Goal: Download file/media

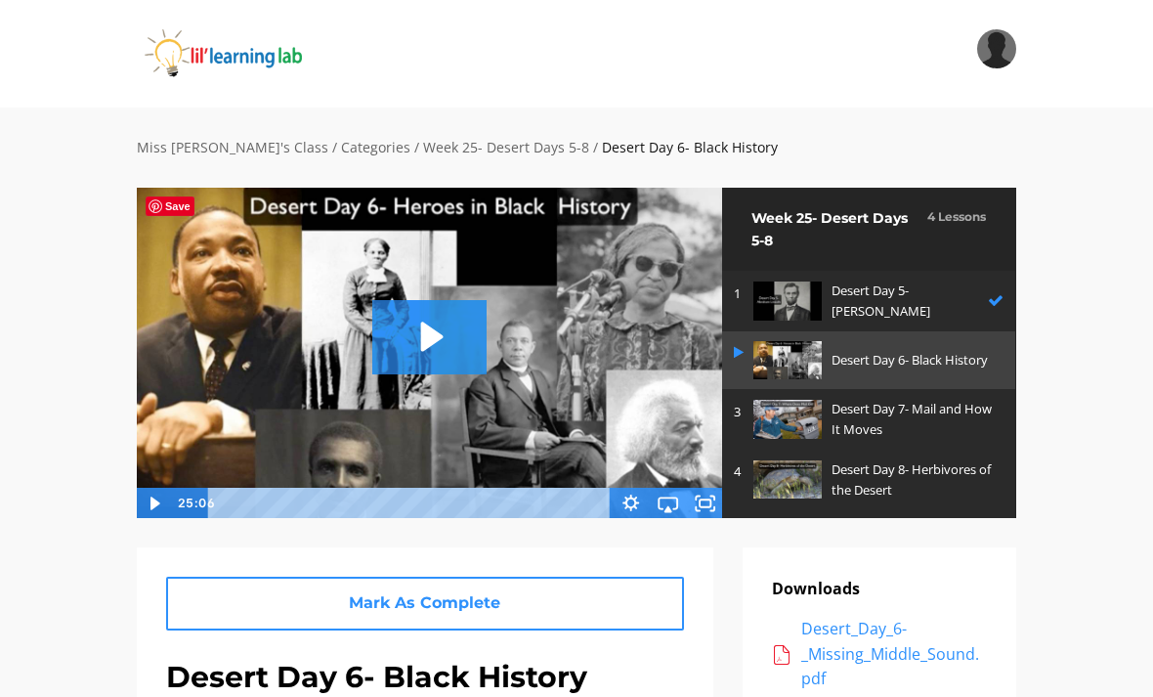
click at [501, 87] on div "Search My Library Settings Logout" at bounding box center [576, 54] width 1153 height 108
click at [429, 356] on icon "Play Video: sites/2147505858/video/HawCLEK5TPuQQ2YfM6AT_Desert_Day_6.mp4" at bounding box center [429, 336] width 114 height 73
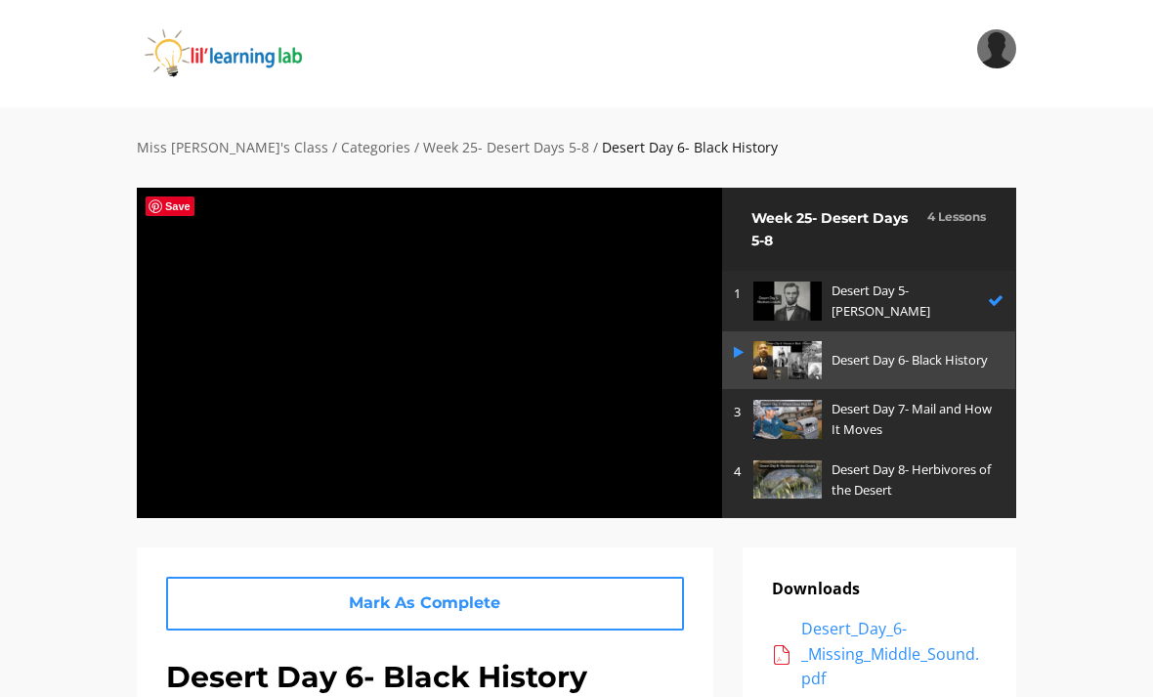
click at [408, 329] on div at bounding box center [429, 352] width 587 height 331
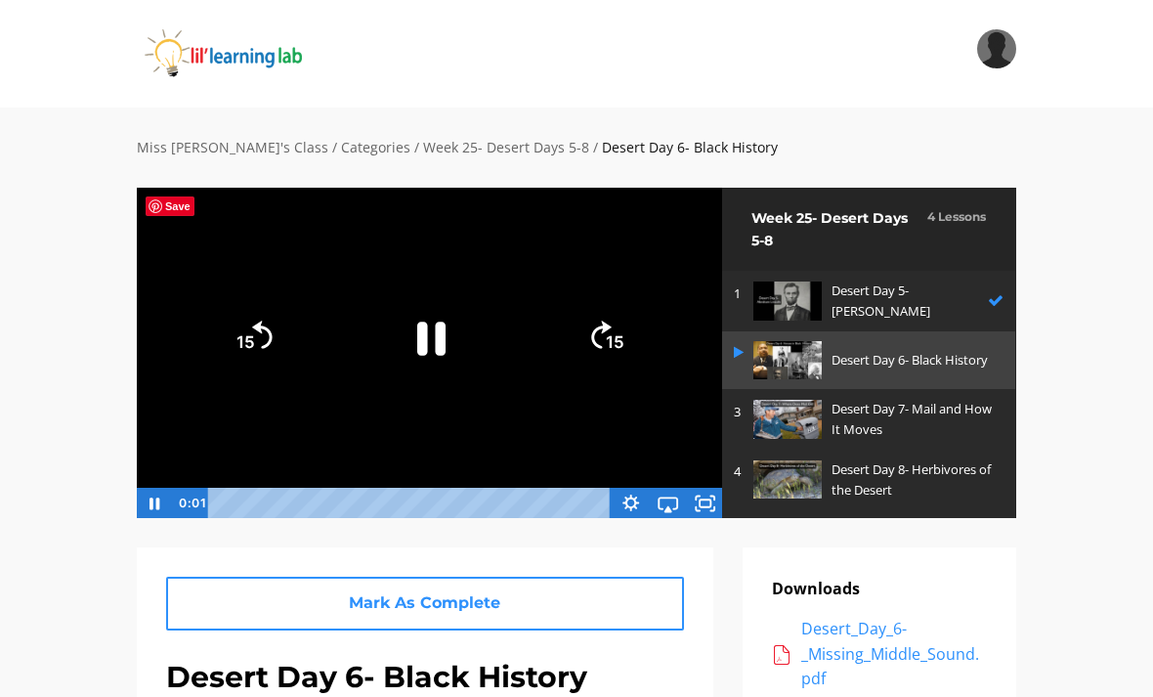
click at [702, 497] on icon "Fullscreen" at bounding box center [704, 503] width 37 height 31
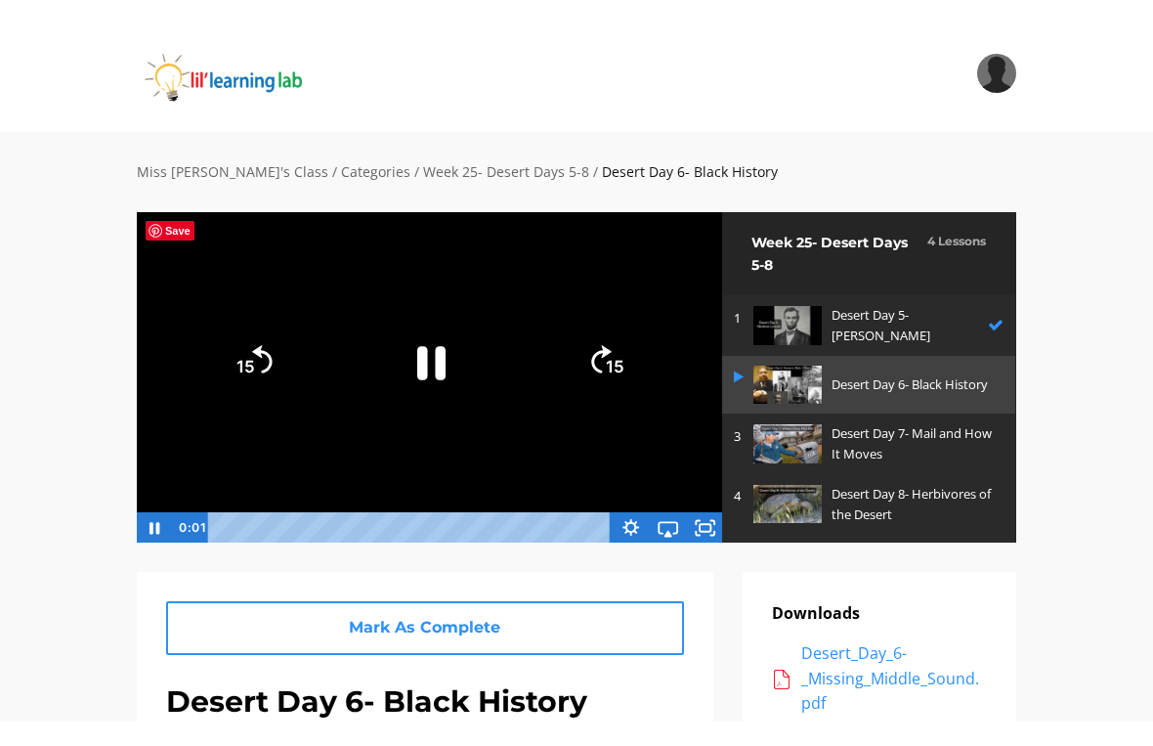
scroll to position [23, 0]
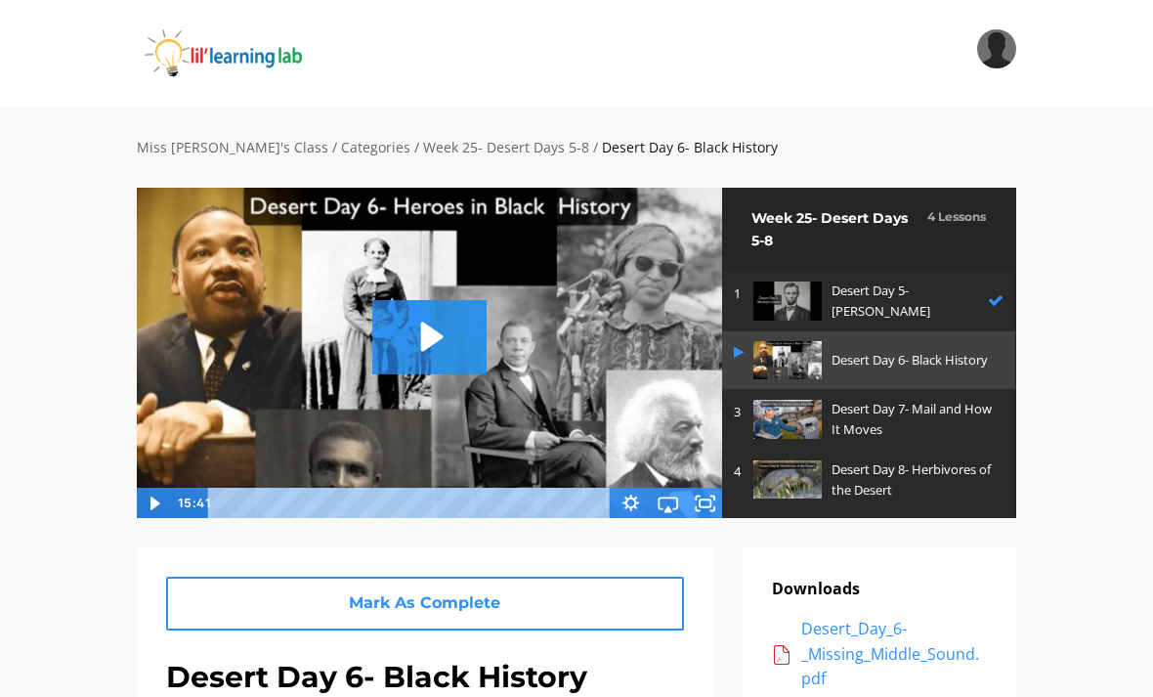
click at [413, 349] on icon "Play Video: sites/2147505858/video/HawCLEK5TPuQQ2YfM6AT_Desert_Day_6.mp4" at bounding box center [429, 336] width 114 height 73
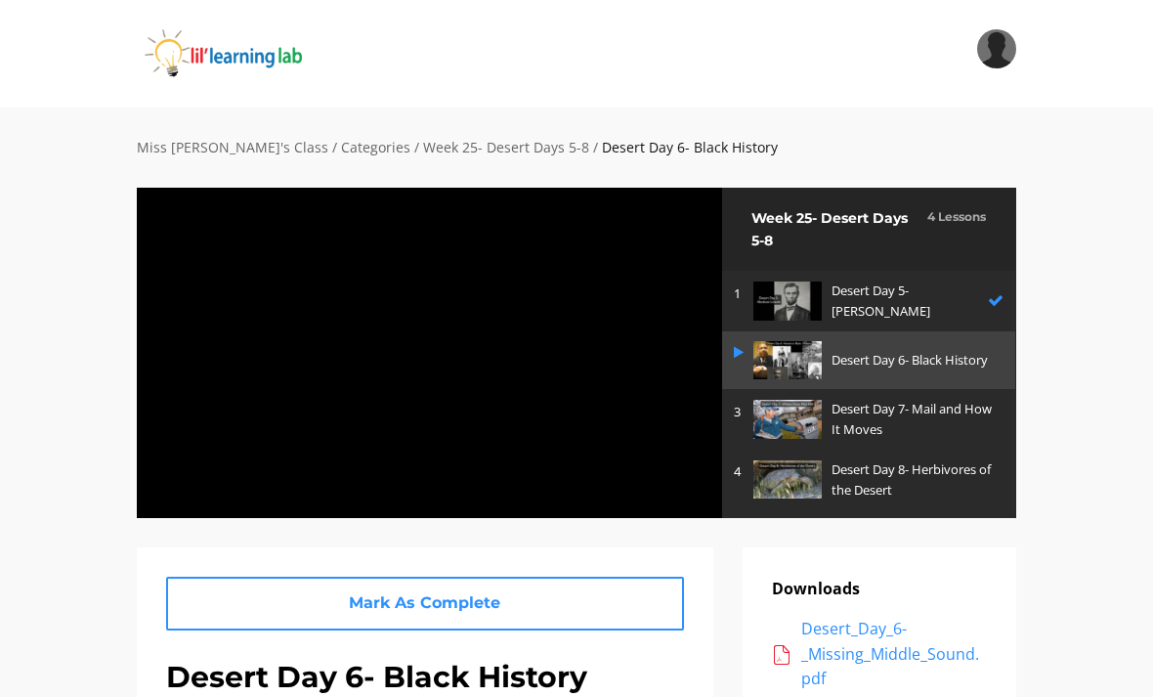
click at [556, 339] on div at bounding box center [429, 352] width 587 height 331
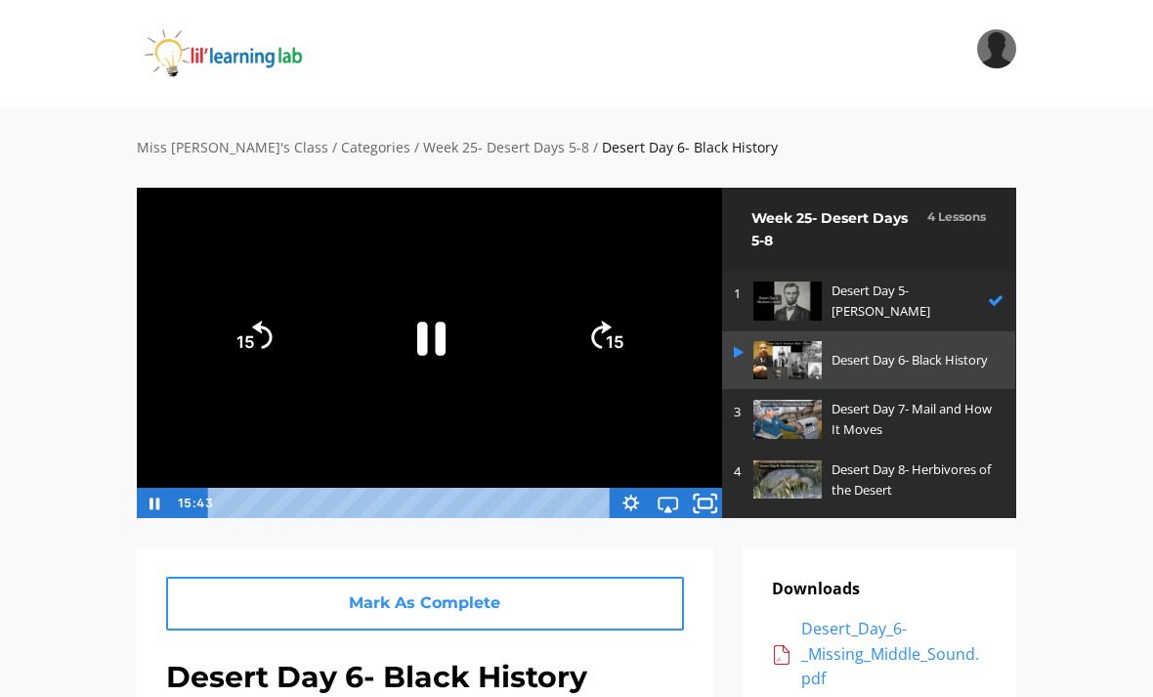
click at [690, 515] on icon "Fullscreen" at bounding box center [705, 502] width 45 height 37
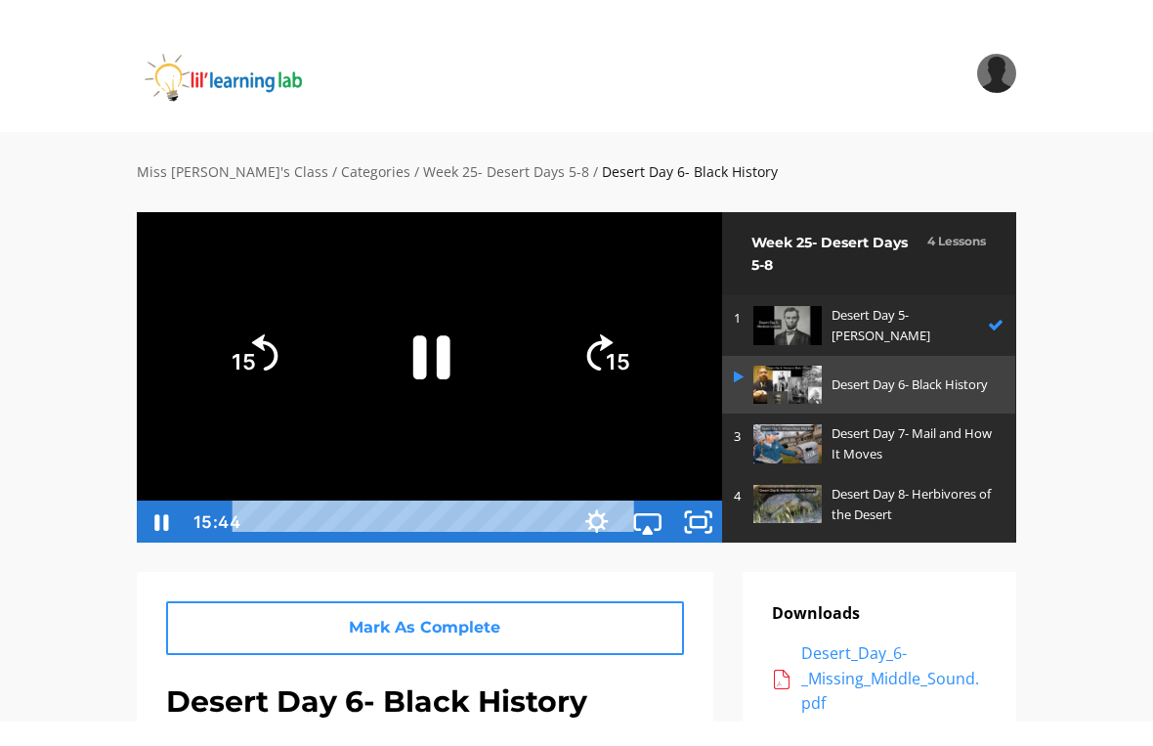
scroll to position [23, 0]
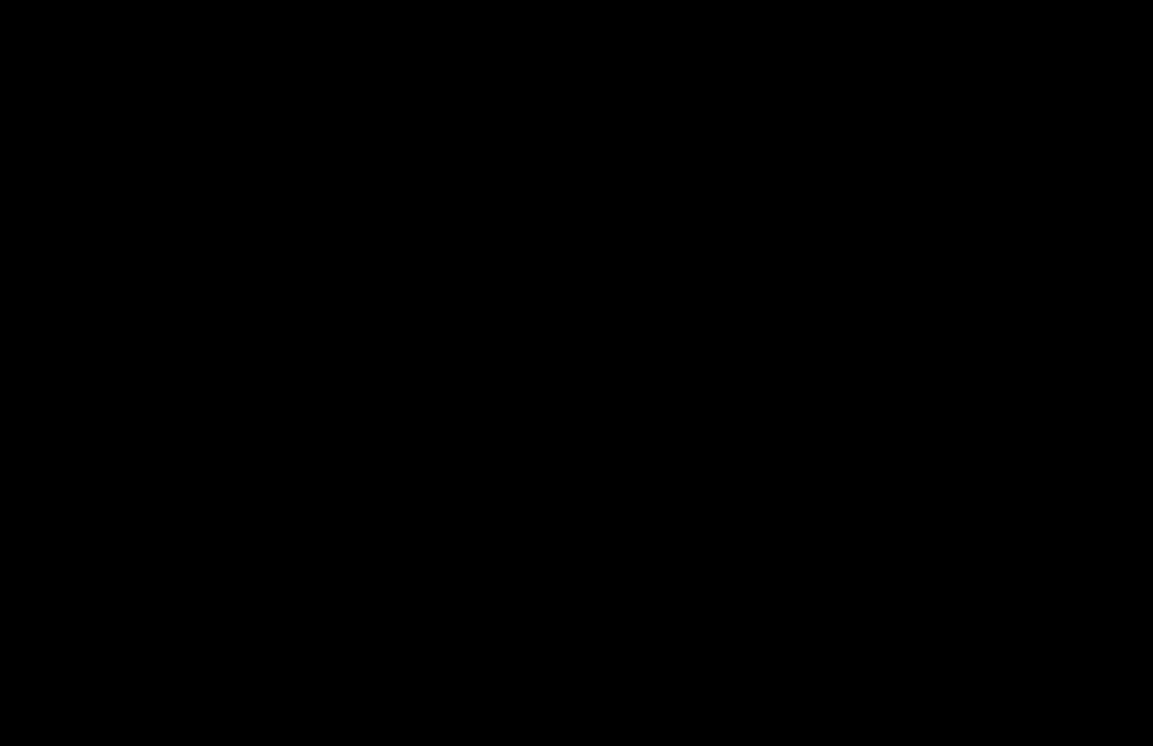
click at [683, 534] on div at bounding box center [576, 373] width 1153 height 746
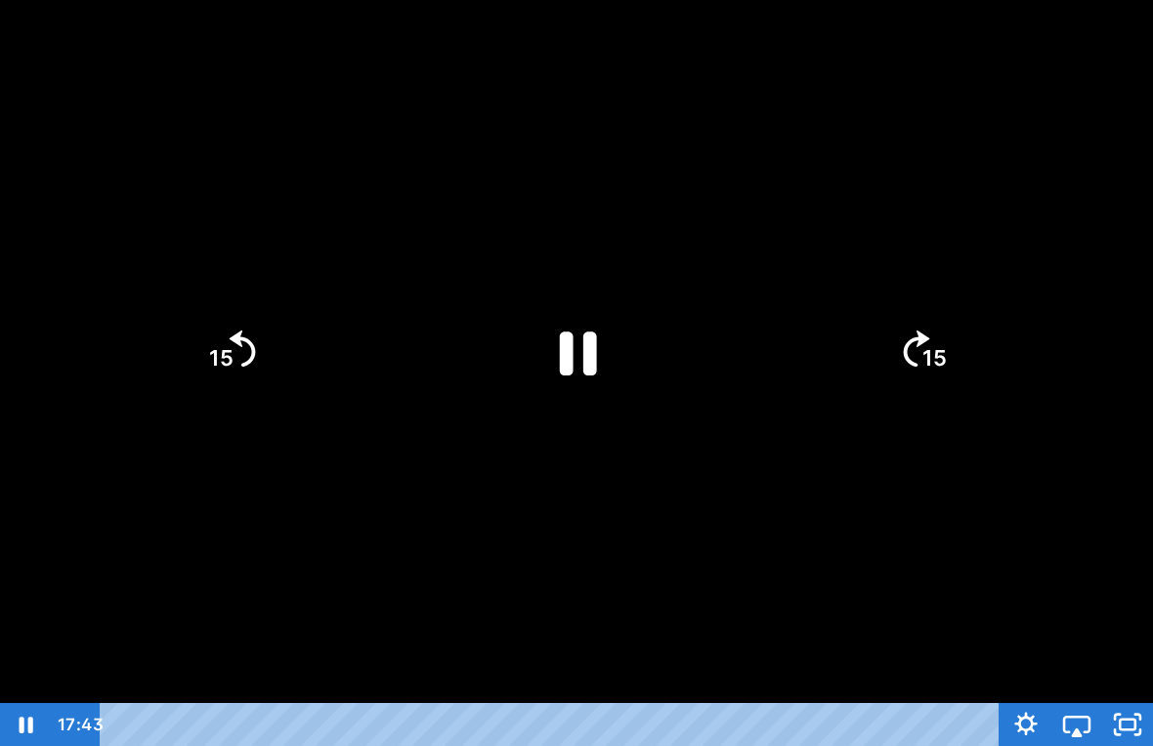
click at [612, 306] on icon "Pause" at bounding box center [576, 351] width 135 height 135
click at [580, 359] on icon "Play Video" at bounding box center [577, 350] width 39 height 53
click at [597, 314] on icon "Pause" at bounding box center [576, 351] width 135 height 135
click at [565, 345] on icon "Play Video" at bounding box center [577, 350] width 39 height 53
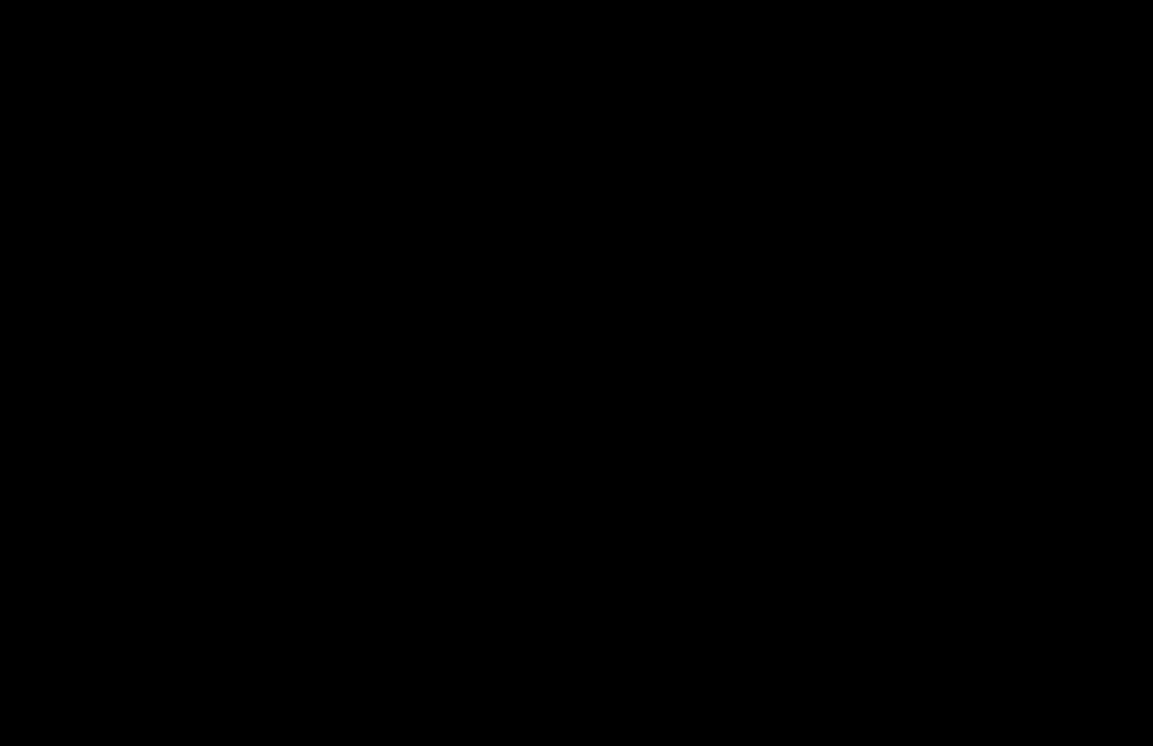
click at [670, 374] on div at bounding box center [576, 373] width 1153 height 746
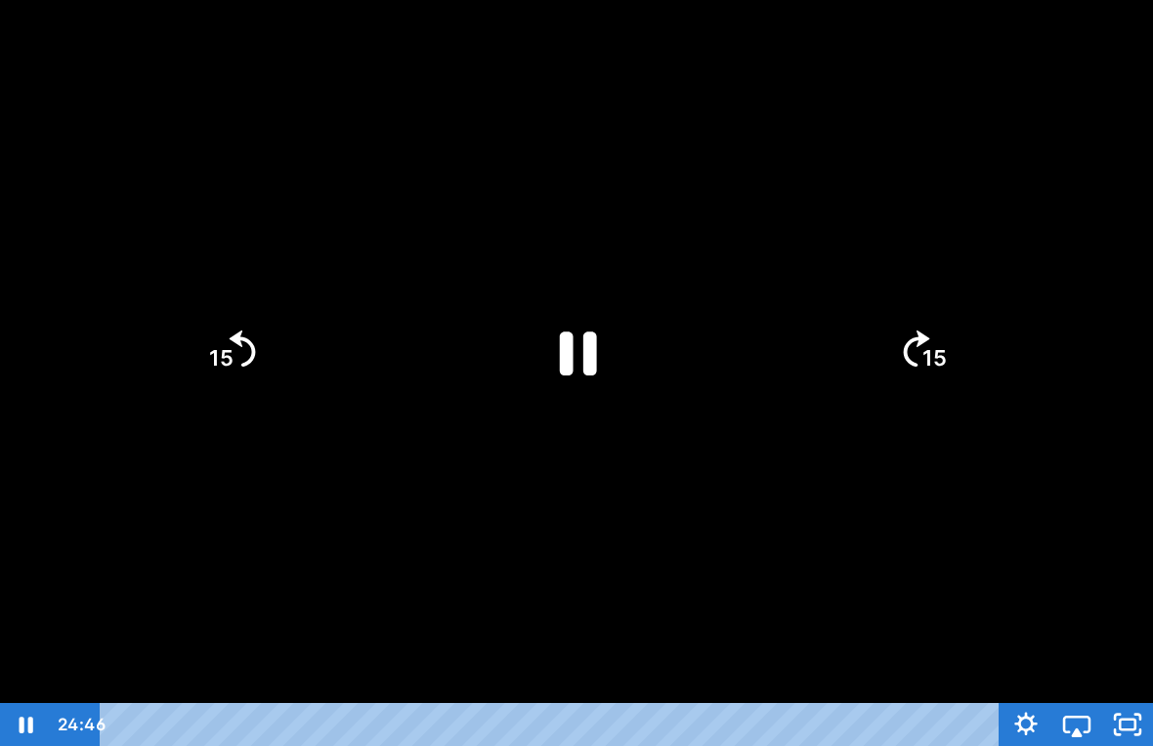
click at [577, 350] on icon "Pause" at bounding box center [576, 351] width 135 height 135
click at [616, 306] on icon "Play Video" at bounding box center [576, 351] width 151 height 151
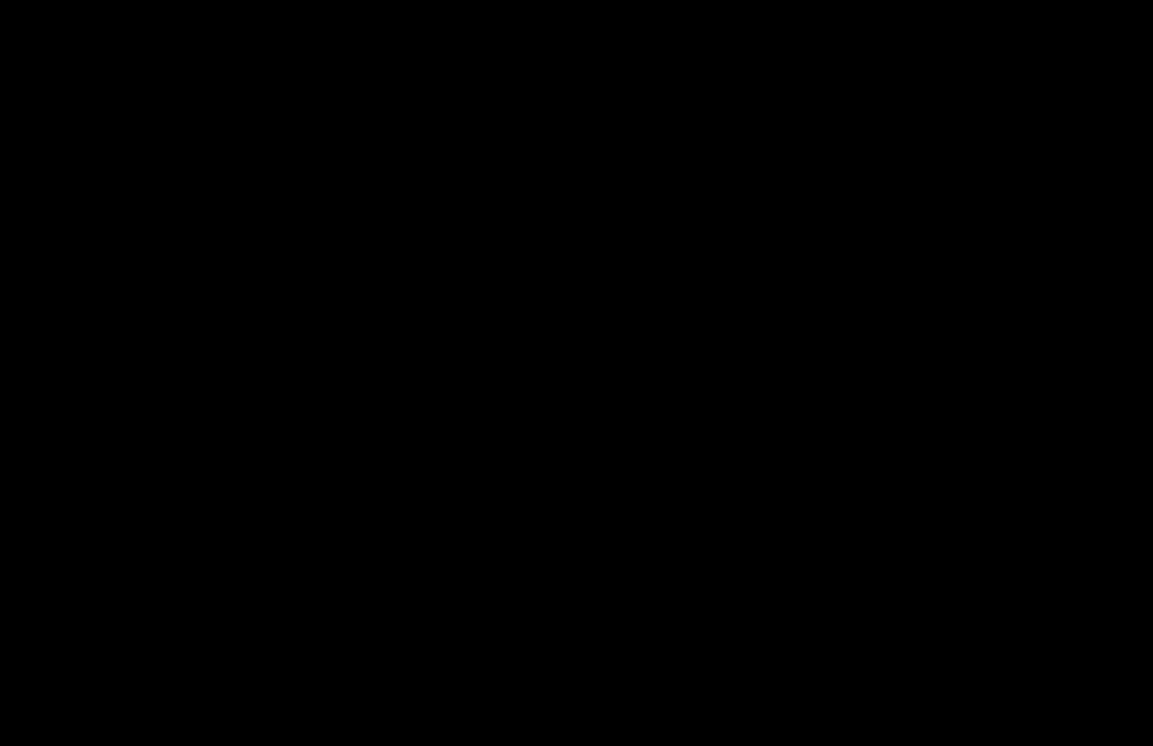
click at [1073, 415] on div at bounding box center [576, 373] width 1153 height 746
click at [1121, 696] on icon "Unfullscreen" at bounding box center [1127, 724] width 51 height 43
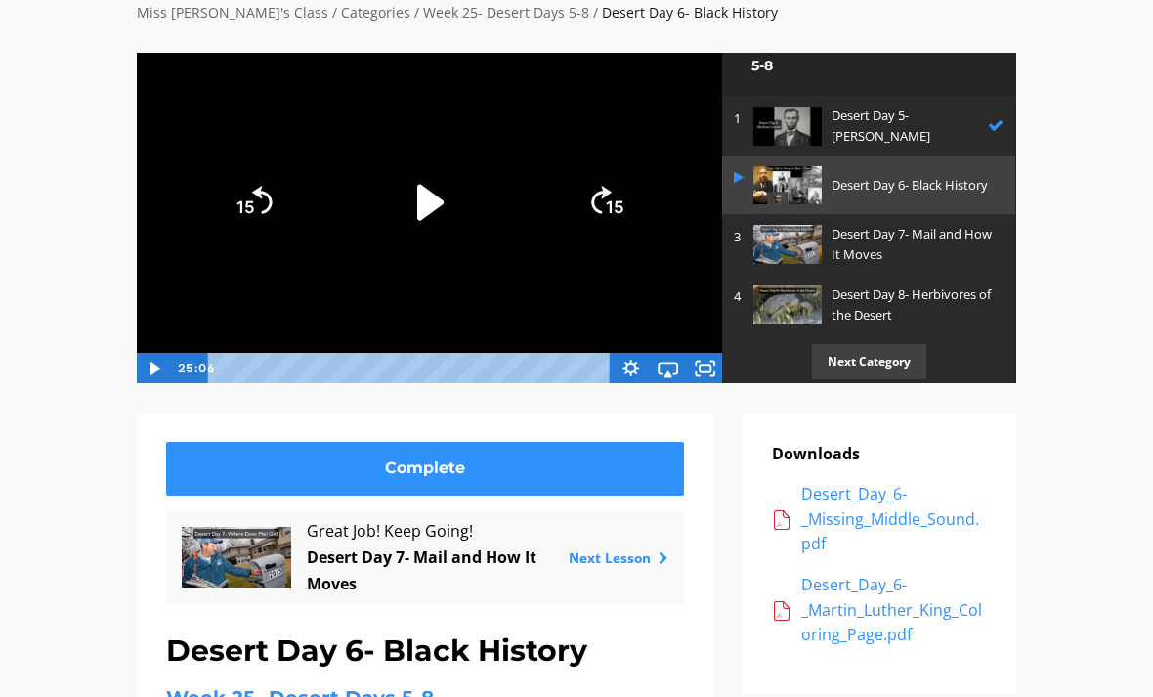
scroll to position [151, 0]
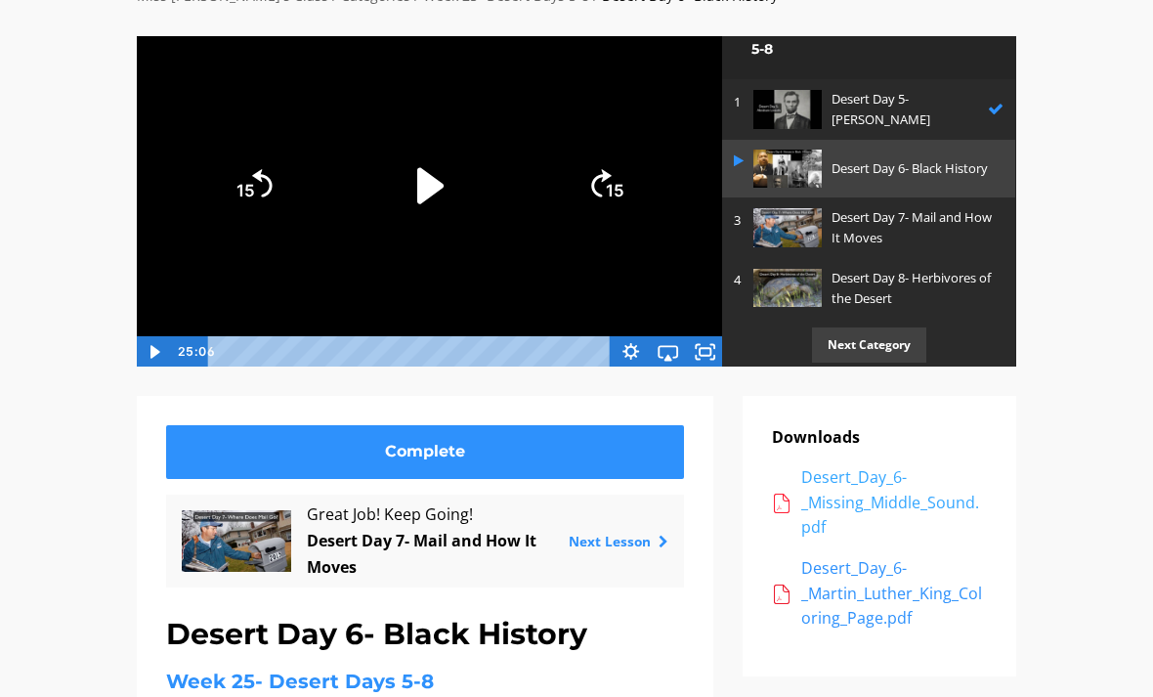
click at [837, 505] on div "Desert_Day_6-_Missing_Middle_Sound.pdf" at bounding box center [894, 502] width 186 height 75
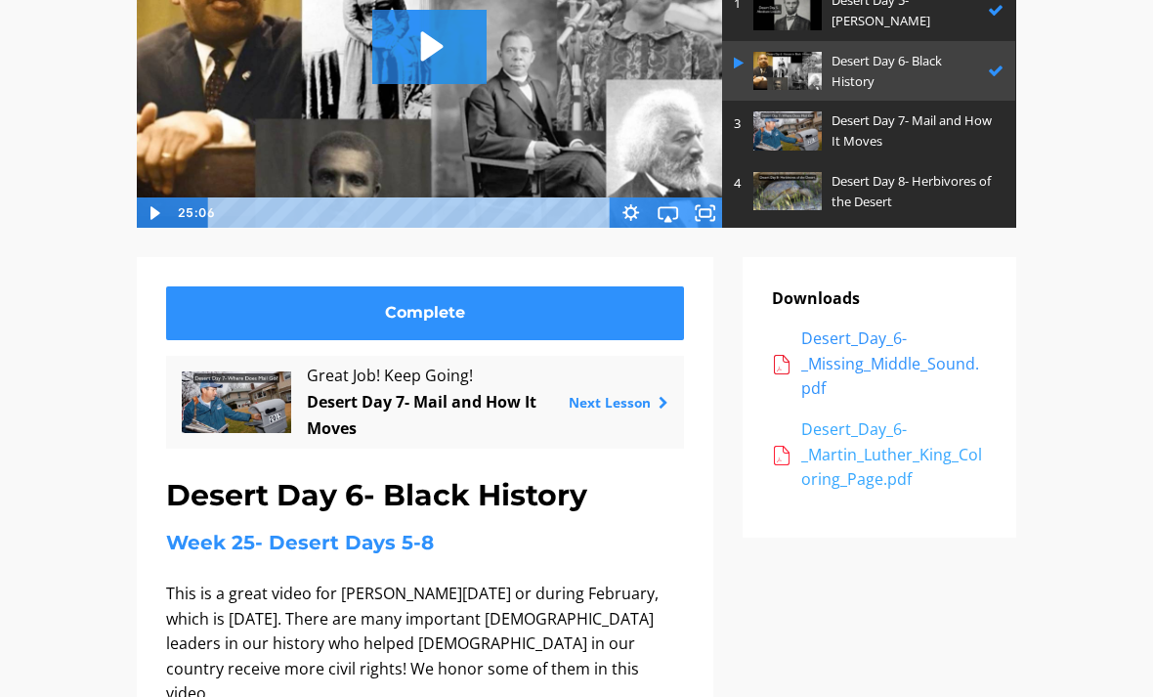
click at [873, 470] on div "Desert_Day_6-_Martin_Luther_King_Coloring_Page.pdf" at bounding box center [894, 454] width 186 height 75
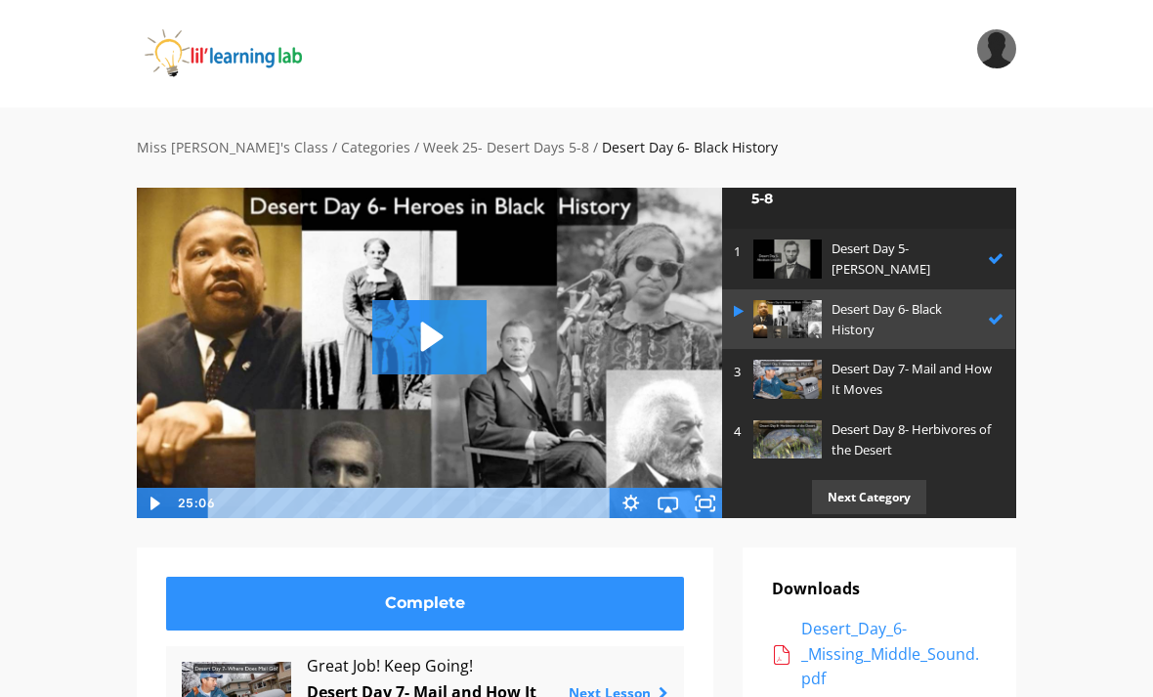
scroll to position [41, 0]
click at [919, 390] on p "Desert Day 7- Mail and How It Moves" at bounding box center [913, 380] width 162 height 41
click at [910, 434] on p "Desert Day 8- Herbivores of the Desert" at bounding box center [913, 440] width 162 height 41
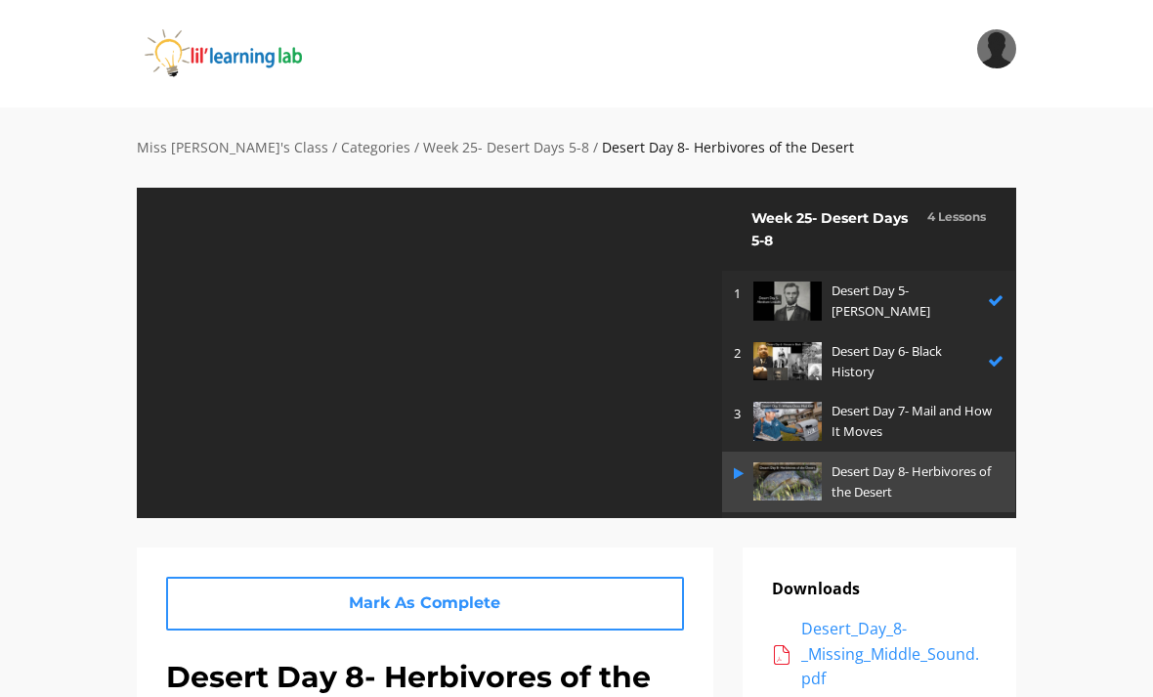
scroll to position [41, 0]
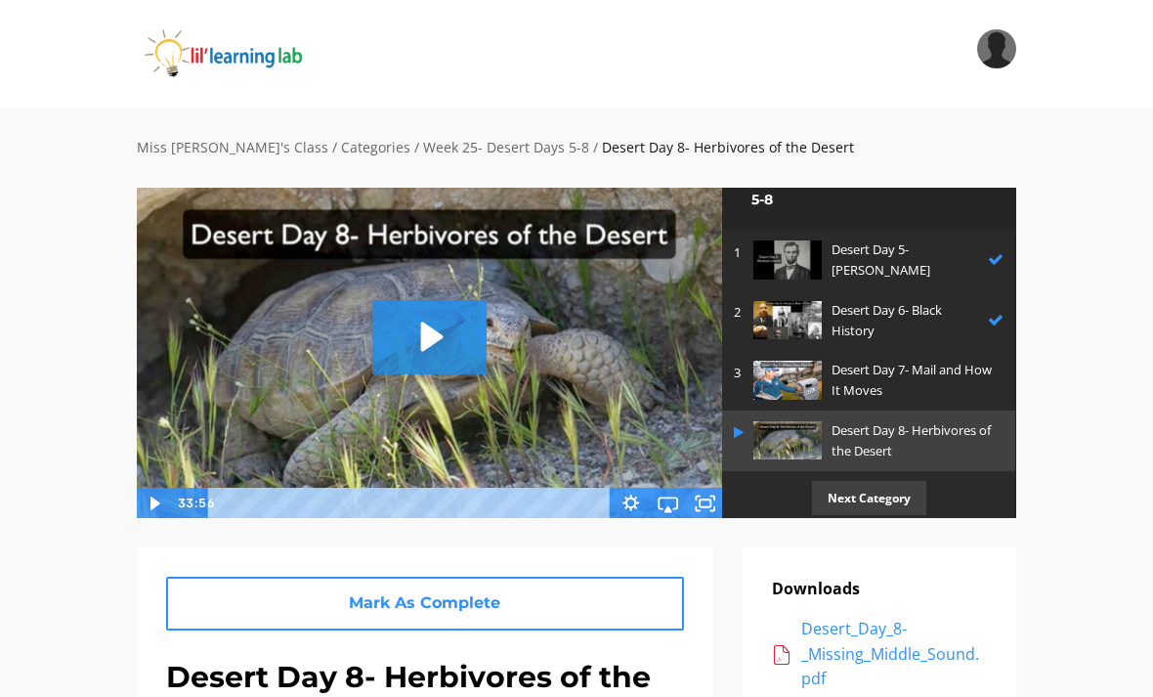
click at [947, 365] on p "Desert Day 7- Mail and How It Moves" at bounding box center [913, 380] width 162 height 41
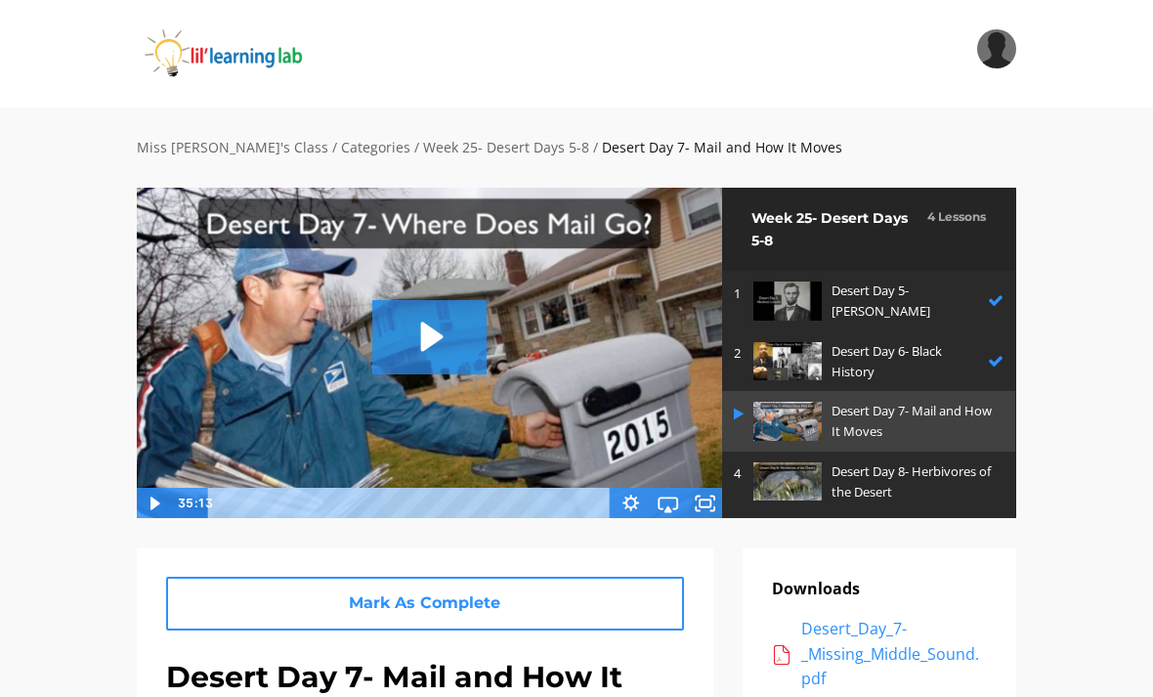
click at [449, 318] on icon "Play Video: sites/2147505858/video/yS2a3sbQMOknC12luWQm_Desert_Day_7-_Where_Doe…" at bounding box center [429, 336] width 114 height 73
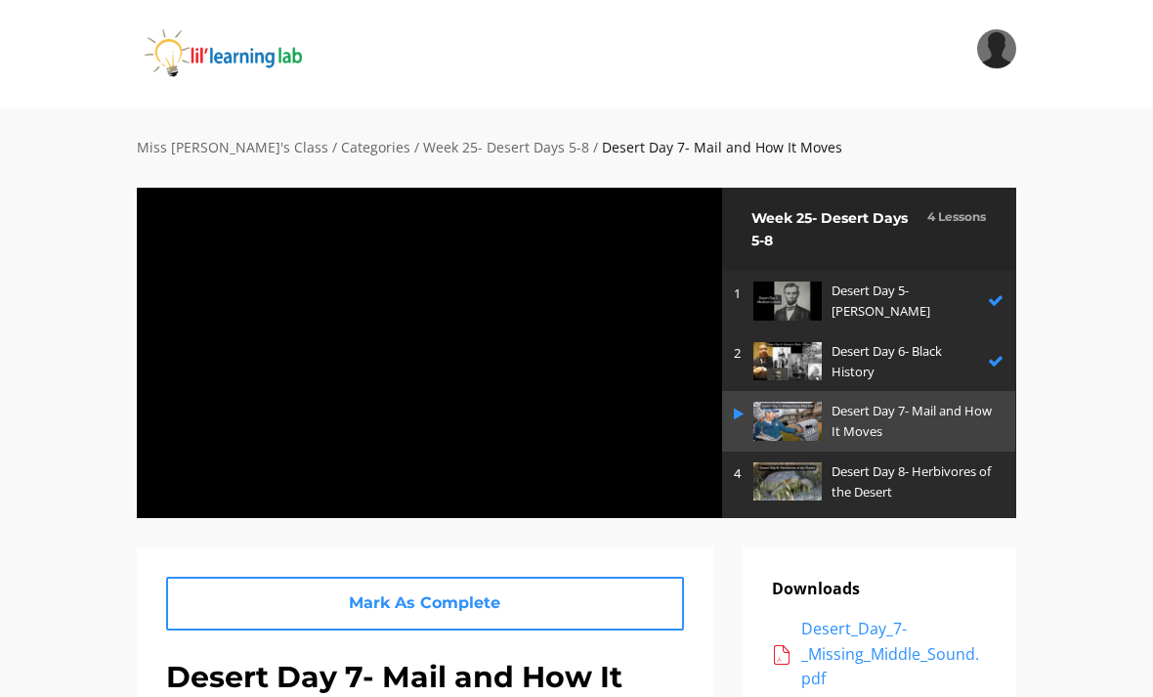
click at [666, 461] on div at bounding box center [429, 352] width 587 height 331
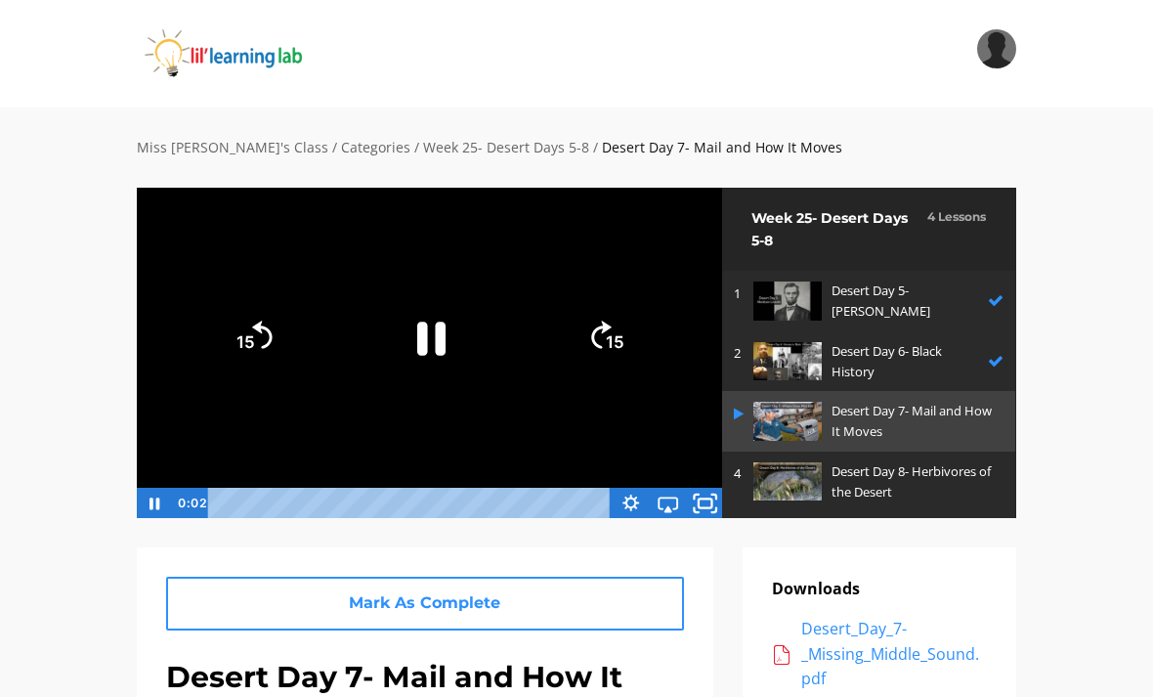
click at [709, 491] on icon "Fullscreen" at bounding box center [705, 502] width 45 height 37
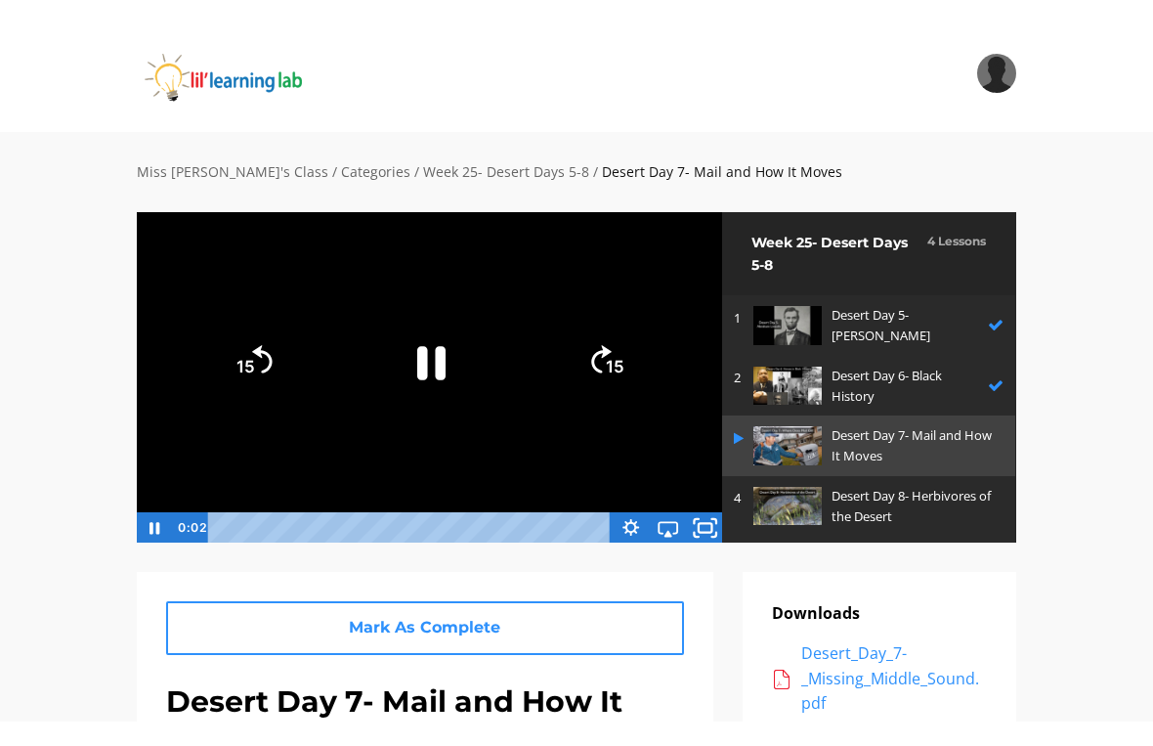
scroll to position [23, 0]
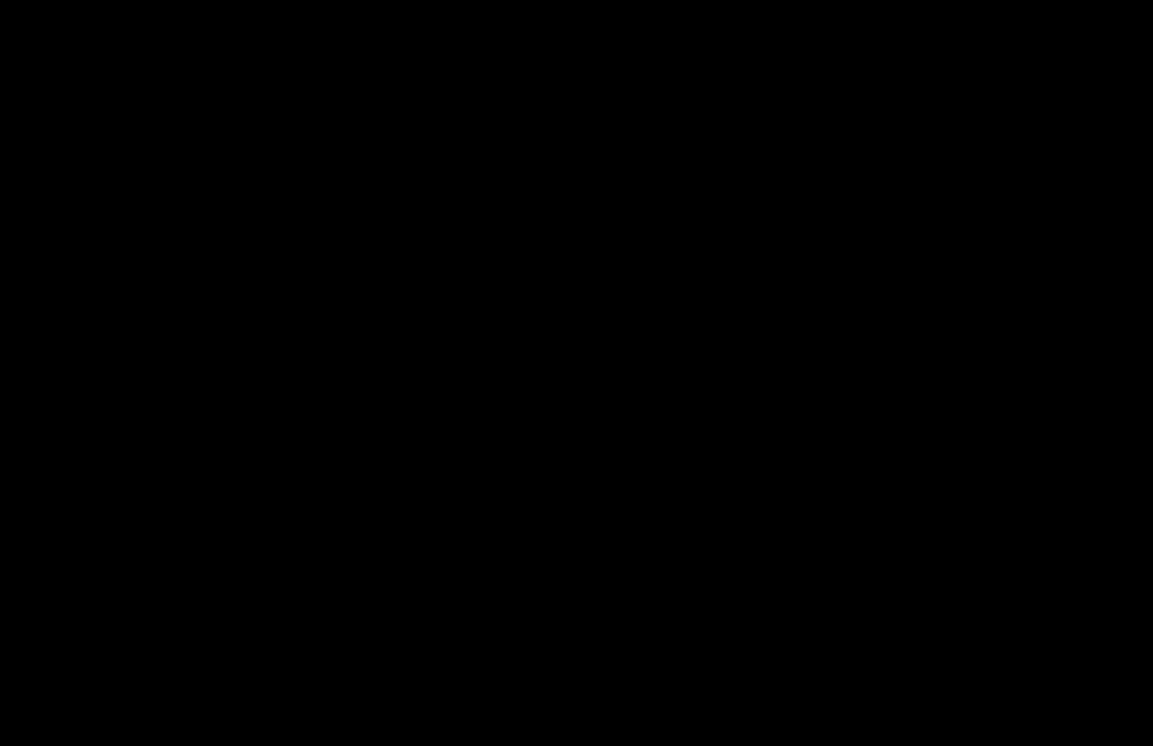
click at [644, 382] on div at bounding box center [576, 373] width 1153 height 746
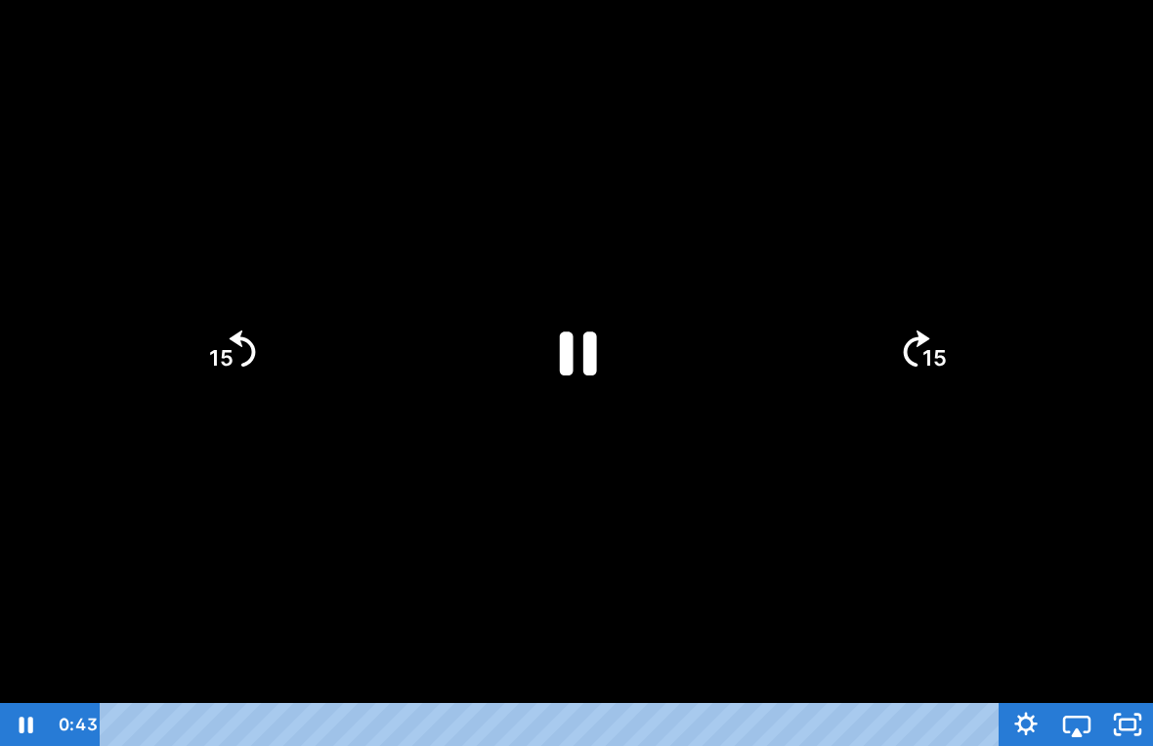
click at [589, 342] on icon "Pause" at bounding box center [578, 353] width 37 height 44
click at [567, 351] on icon "Play Video" at bounding box center [577, 350] width 39 height 53
click at [919, 348] on icon "15" at bounding box center [923, 351] width 106 height 106
click at [882, 581] on div at bounding box center [576, 373] width 1153 height 746
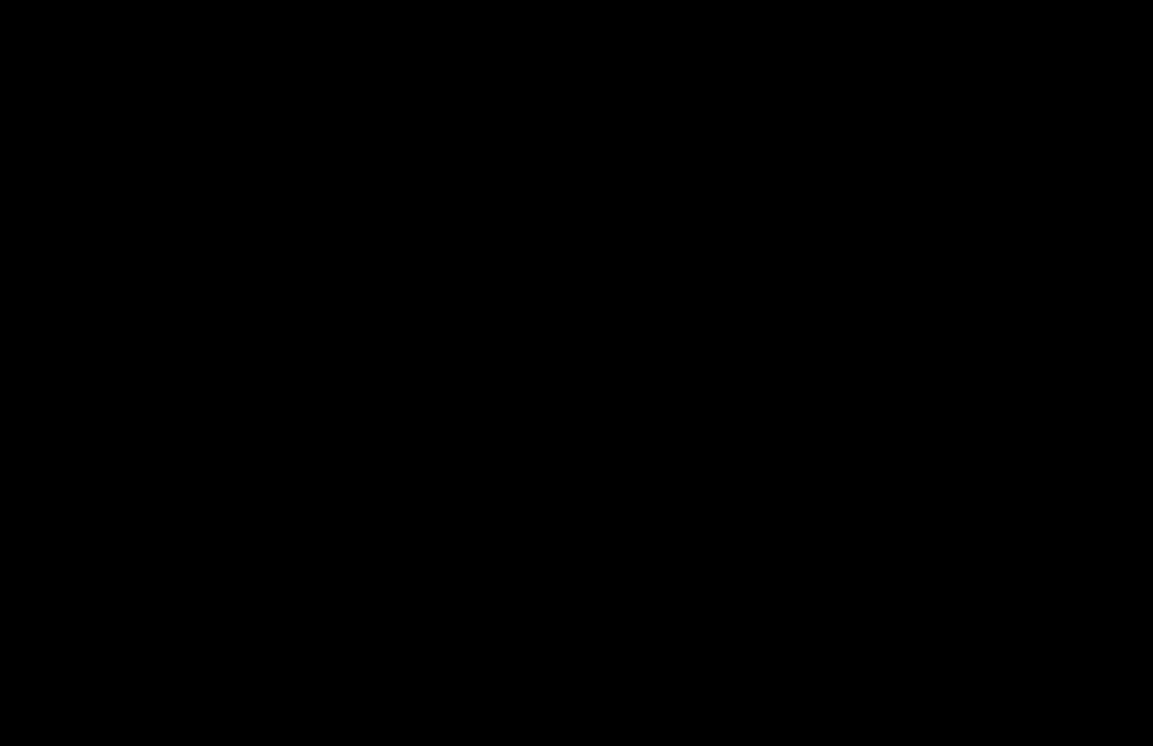
click at [728, 367] on div at bounding box center [576, 373] width 1153 height 746
click at [609, 321] on div at bounding box center [576, 373] width 1153 height 746
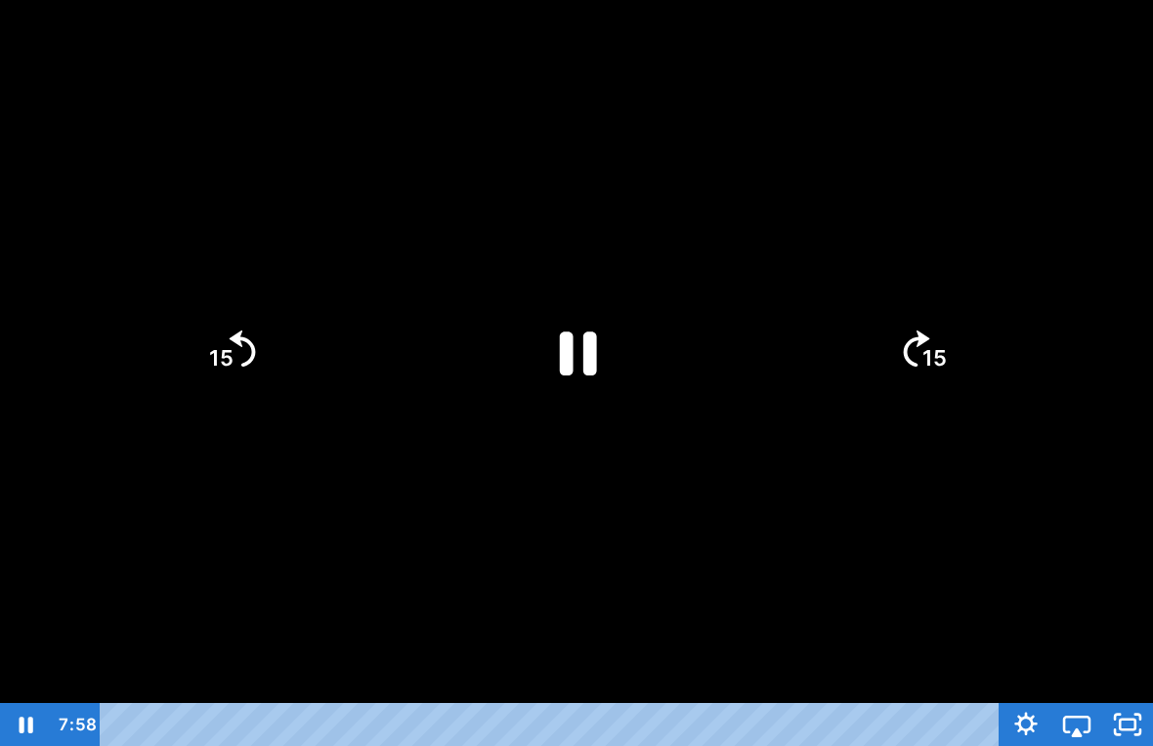
click at [595, 346] on icon "Pause" at bounding box center [578, 353] width 37 height 44
click at [575, 370] on icon "Play Video" at bounding box center [576, 351] width 135 height 135
click at [784, 516] on div at bounding box center [576, 373] width 1153 height 746
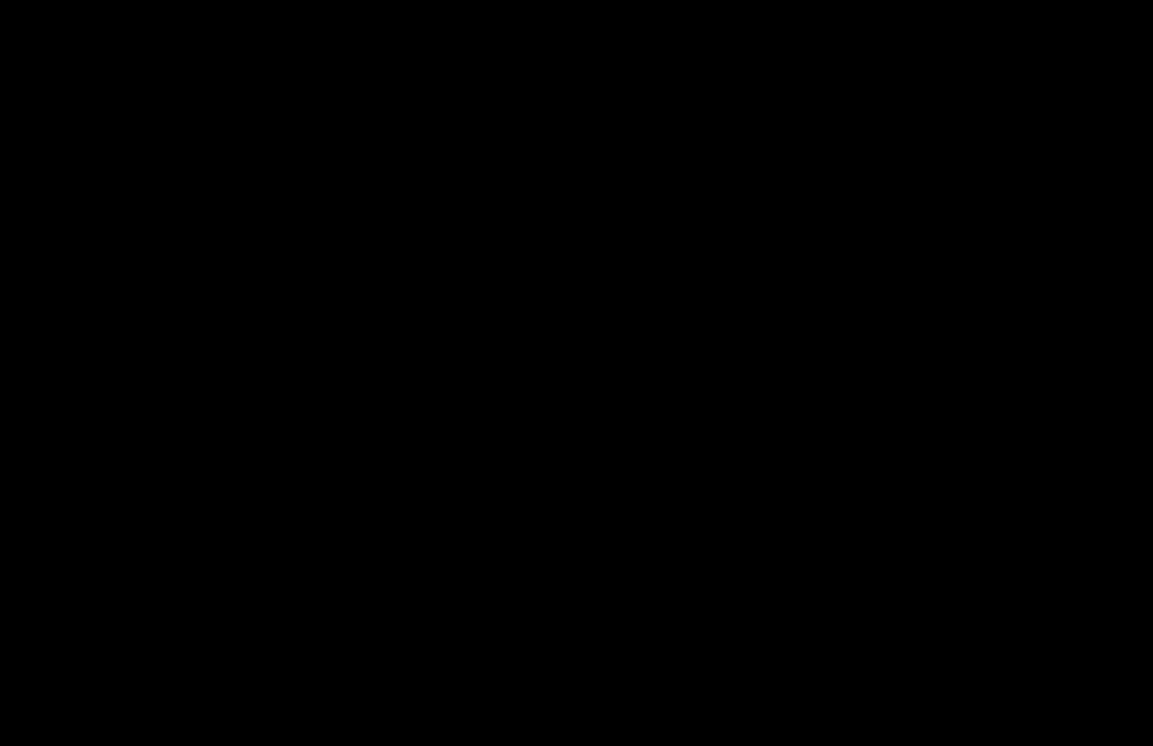
drag, startPoint x: 140, startPoint y: 14, endPoint x: 152, endPoint y: -22, distance: 38.3
click at [152, 0] on html "Search My Library Settings Logout Miss Anna's Class / Categories / Week 25- Des…" at bounding box center [576, 350] width 1153 height 746
click at [437, 134] on div at bounding box center [576, 373] width 1153 height 746
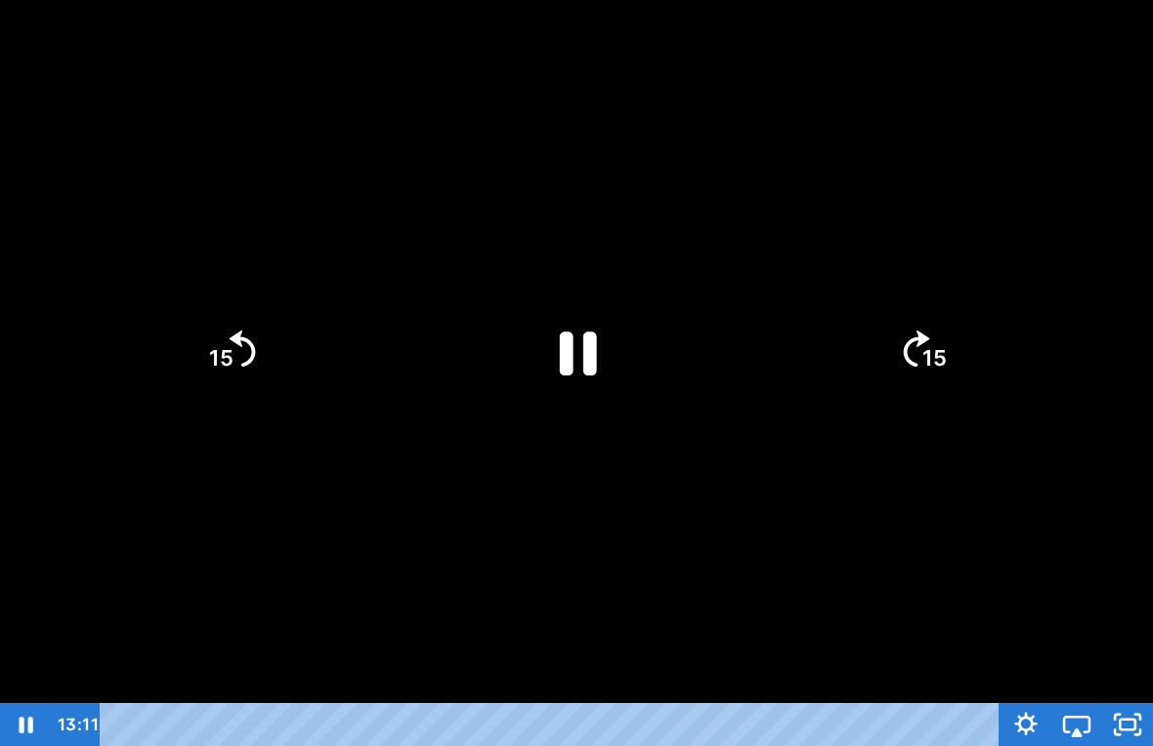
click at [607, 595] on div at bounding box center [576, 373] width 1153 height 746
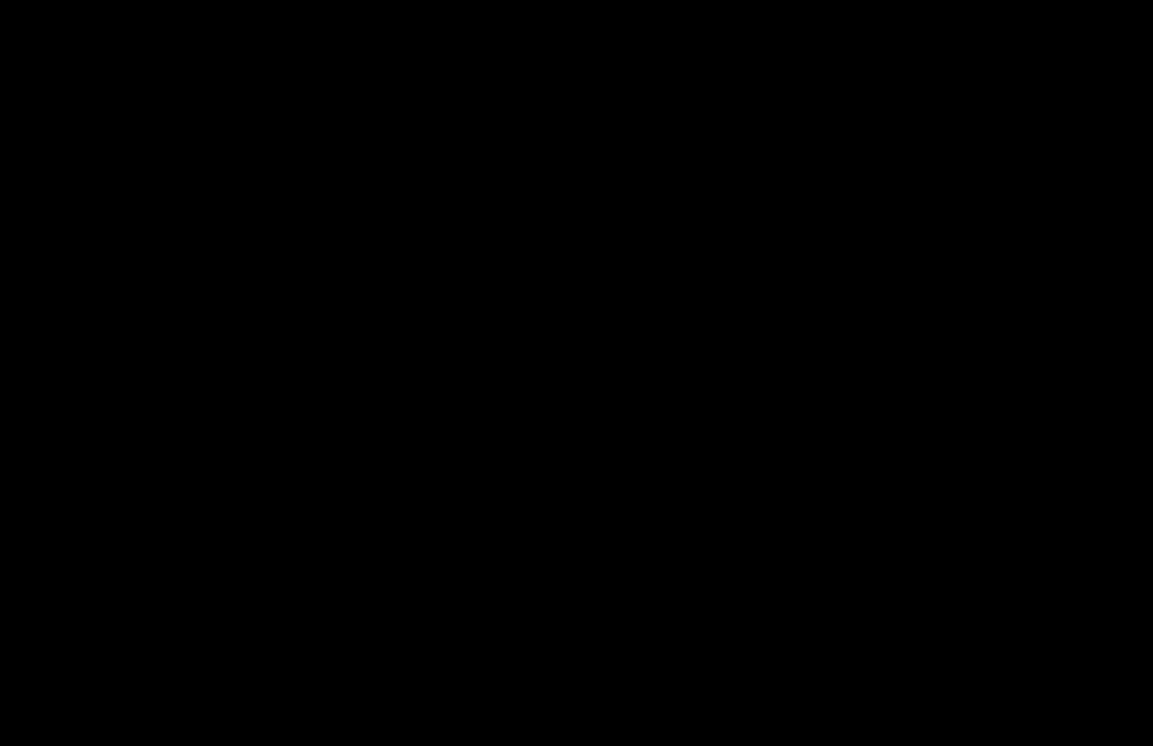
click at [339, 170] on div at bounding box center [576, 373] width 1153 height 746
click at [612, 530] on div at bounding box center [576, 373] width 1153 height 746
click at [562, 366] on div at bounding box center [576, 373] width 1153 height 746
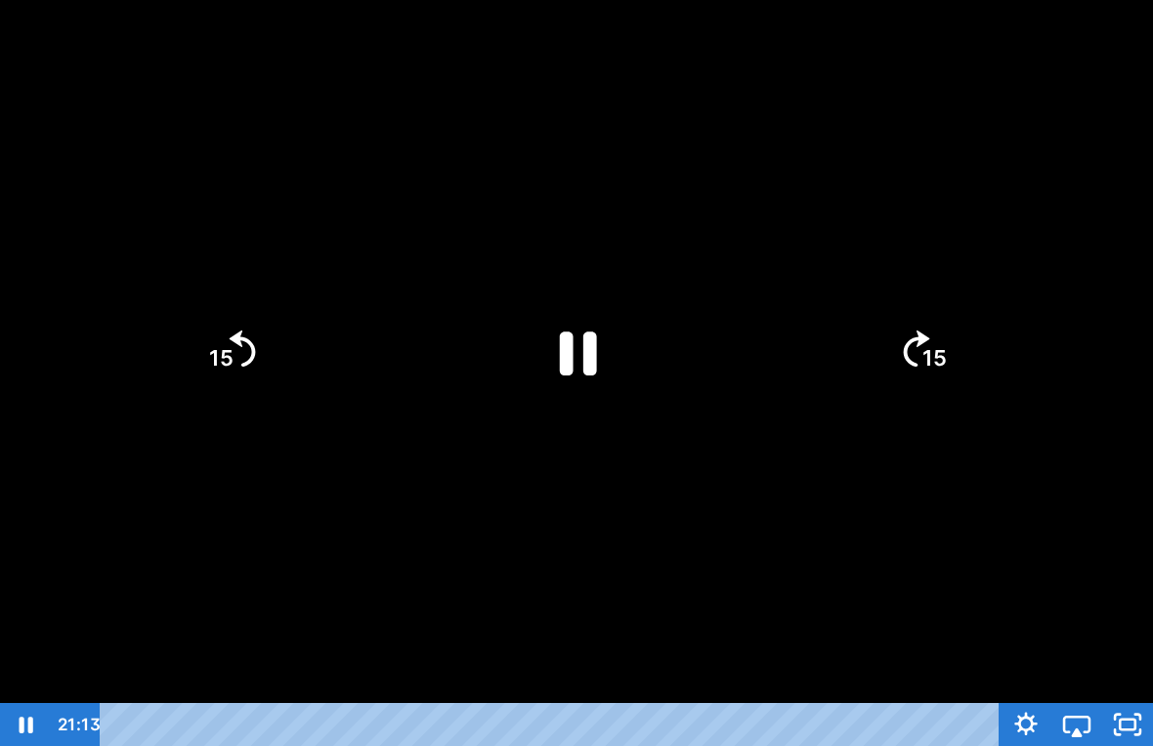
click at [580, 363] on icon "Pause" at bounding box center [576, 351] width 135 height 135
click at [542, 344] on icon "Play Video" at bounding box center [576, 351] width 151 height 151
click at [393, 534] on div at bounding box center [576, 373] width 1153 height 746
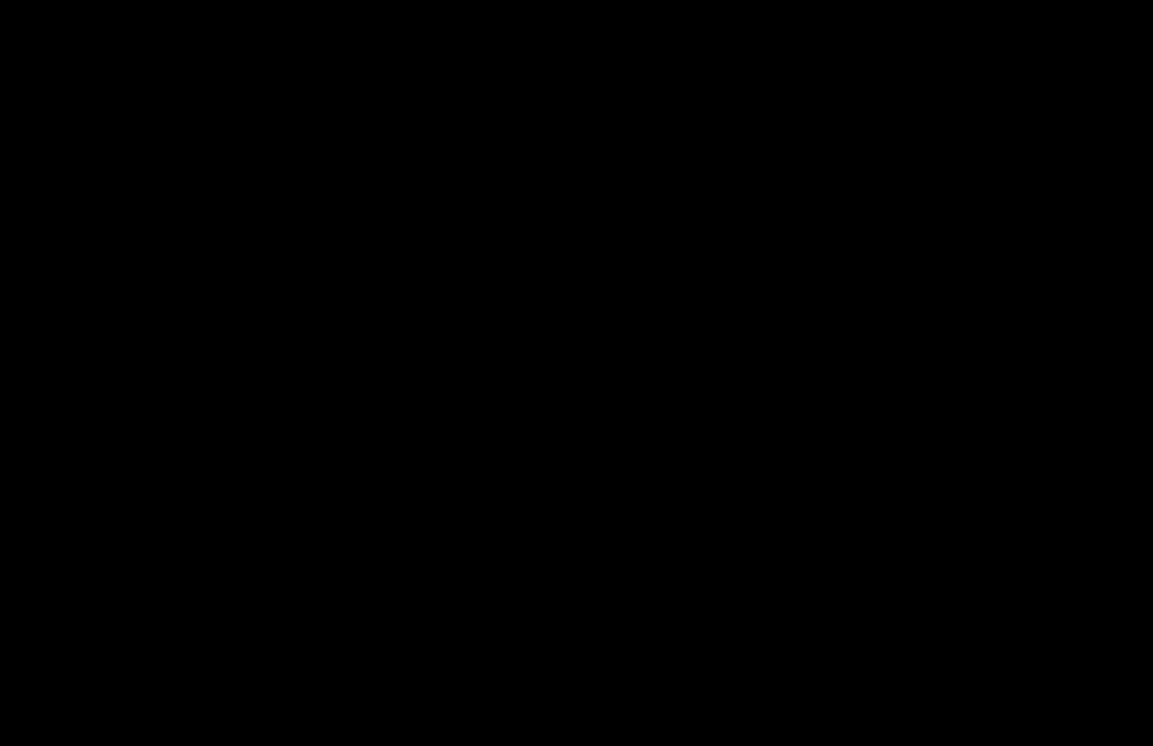
click at [397, 468] on div at bounding box center [576, 373] width 1153 height 746
click at [602, 370] on div at bounding box center [576, 373] width 1153 height 746
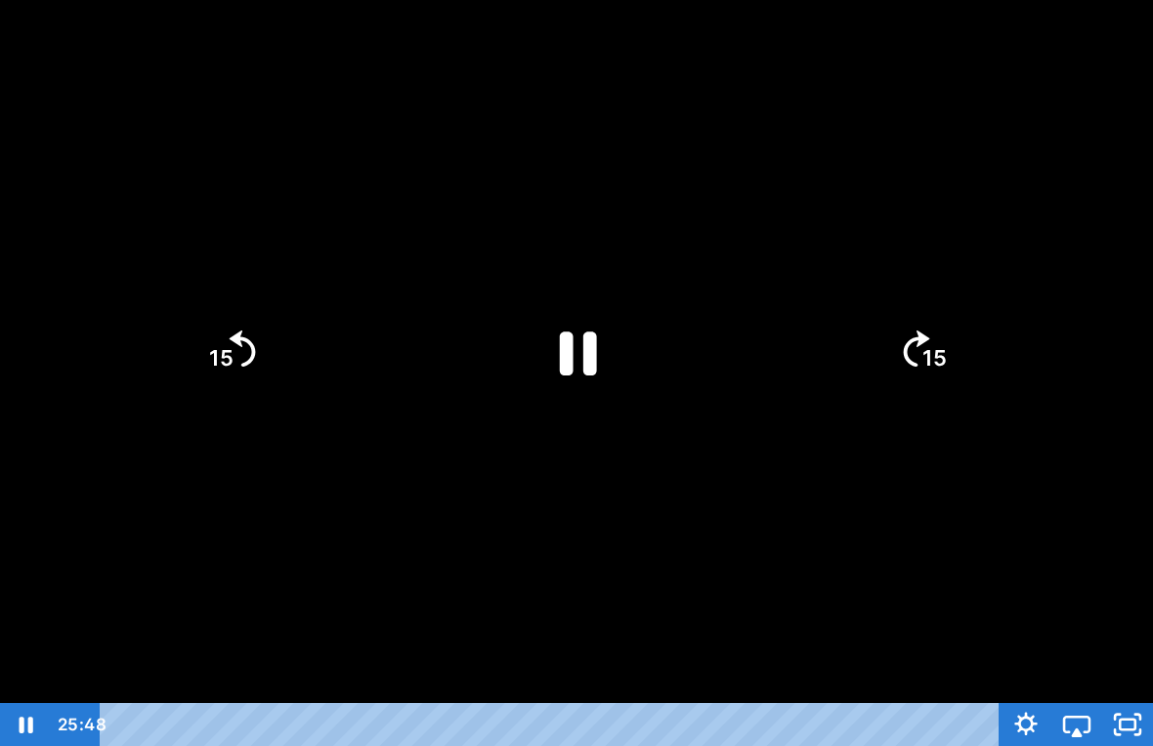
click at [583, 335] on icon "Pause" at bounding box center [576, 351] width 135 height 135
click at [605, 330] on icon "Play Video" at bounding box center [576, 351] width 135 height 135
click at [1125, 696] on icon "Unfullscreen" at bounding box center [1127, 724] width 51 height 43
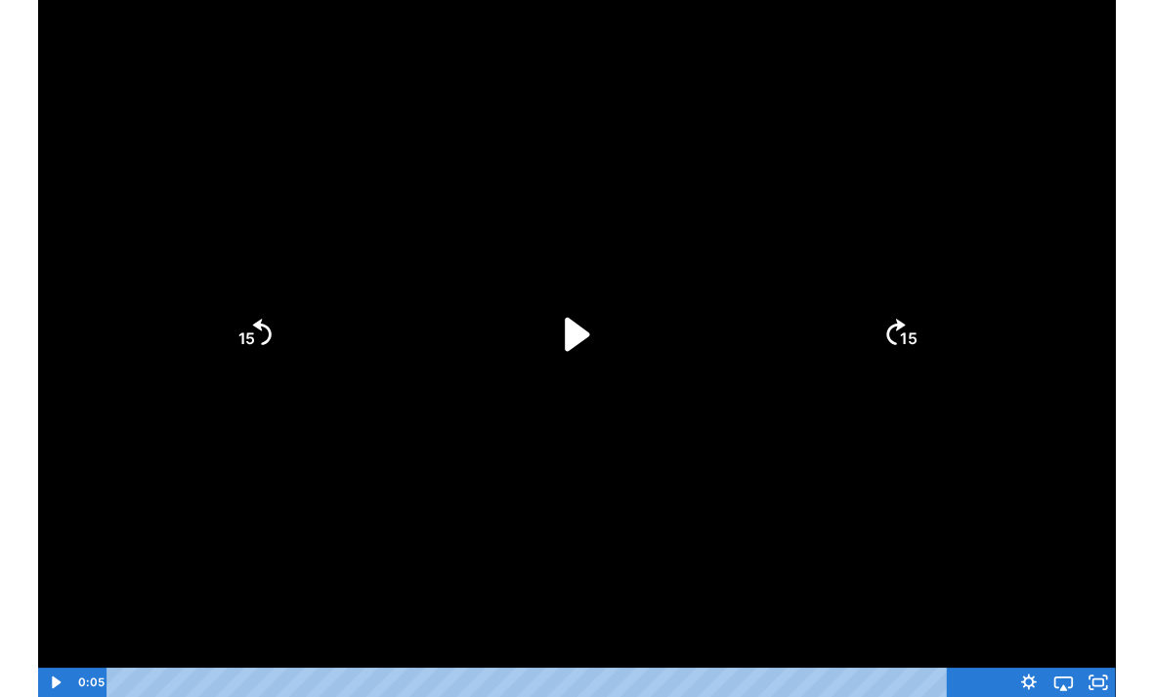
scroll to position [0, 0]
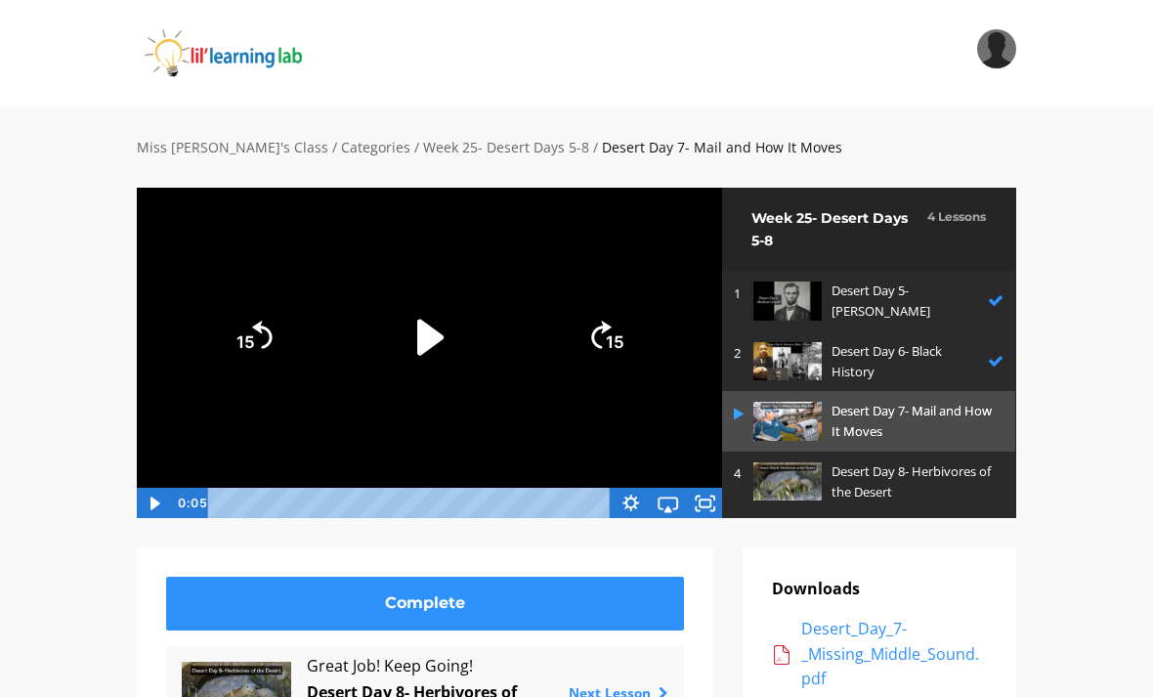
click at [885, 405] on p "Desert Day 7- Mail and How It Moves" at bounding box center [913, 421] width 162 height 41
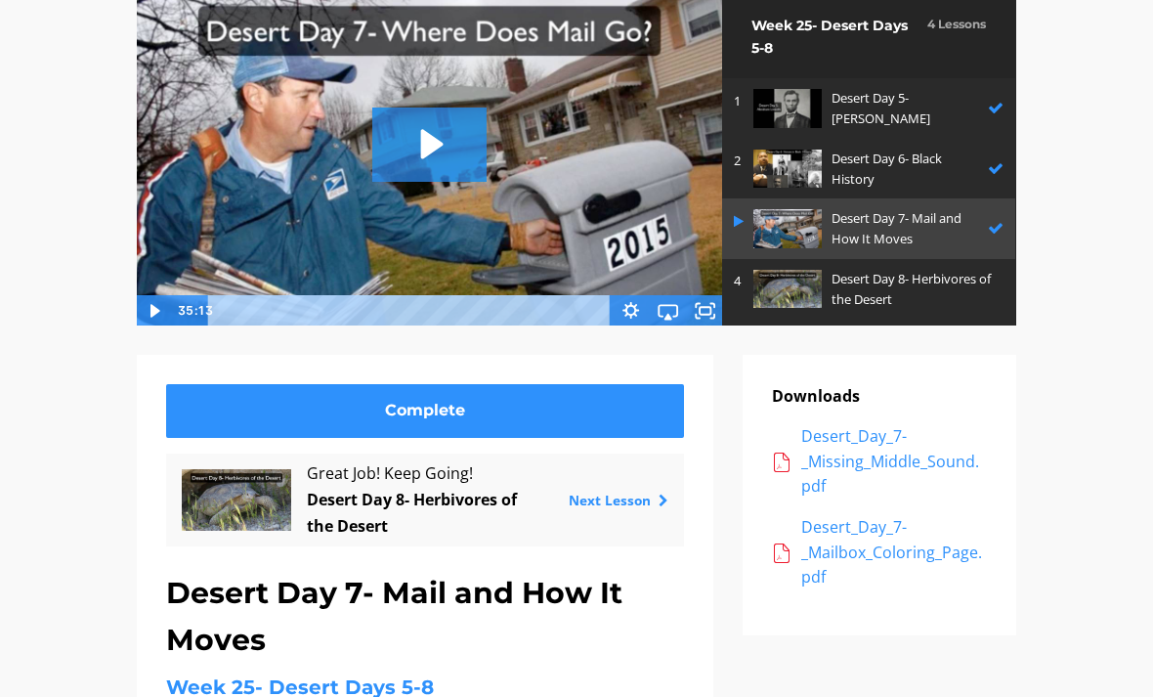
scroll to position [218, 0]
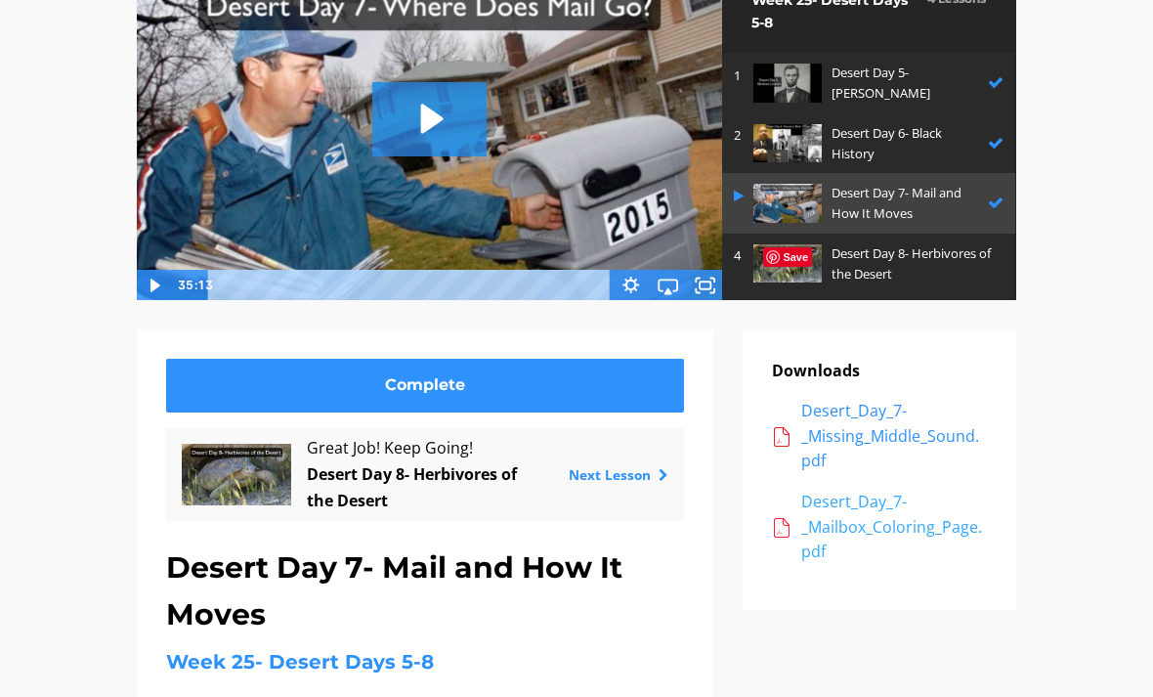
click at [892, 492] on div "Desert_Day_7-_Mailbox_Coloring_Page.pdf" at bounding box center [894, 527] width 186 height 75
